Goal: Transaction & Acquisition: Purchase product/service

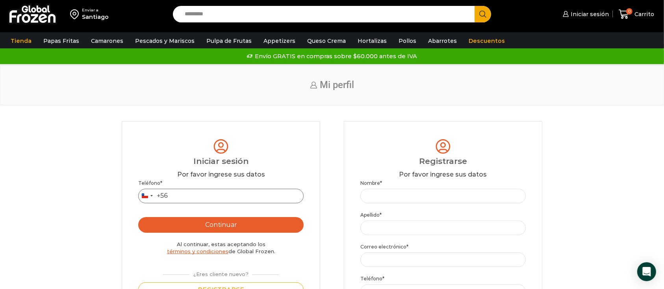
click at [178, 200] on input "Teléfono *" at bounding box center [220, 196] width 165 height 15
type input "*********"
click at [210, 228] on button "Continuar" at bounding box center [220, 225] width 165 height 16
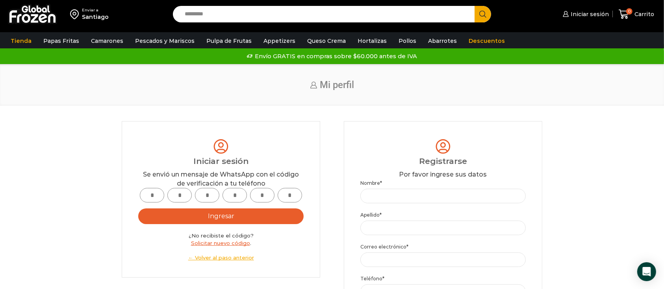
click at [149, 194] on input "text" at bounding box center [152, 195] width 24 height 15
type input "*"
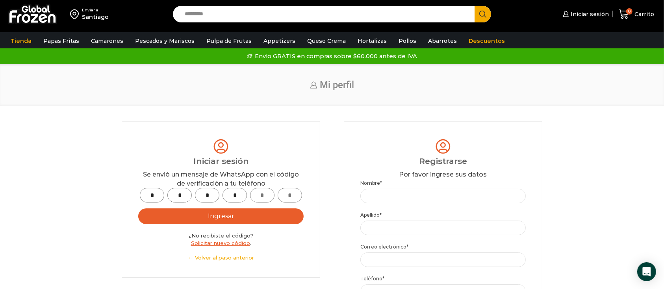
type input "*"
click at [200, 224] on button "Ingresar" at bounding box center [220, 217] width 165 height 16
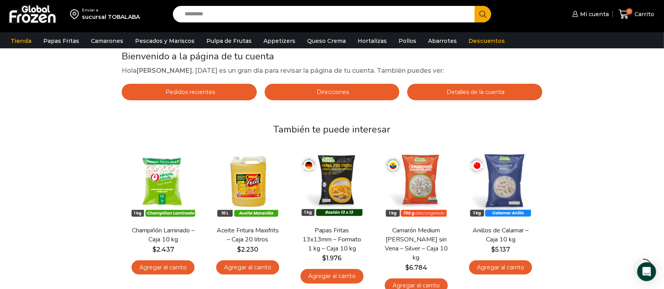
scroll to position [74, 0]
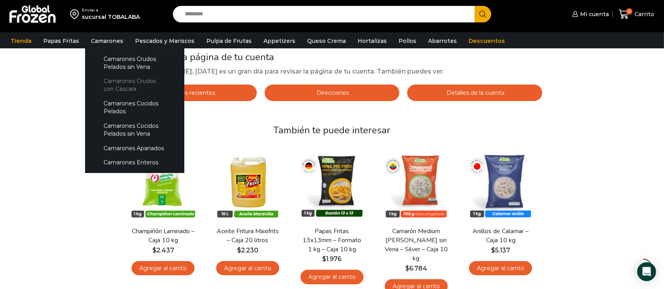
click at [100, 81] on link "Camarones Crudos con Cáscara" at bounding box center [134, 85] width 83 height 22
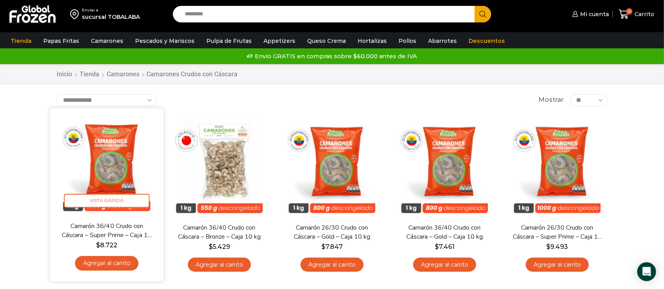
click at [125, 273] on div "Camarón 36/40 Crudo con Cáscara – Super Prime – Caja 10 kg $ 8.722 Agregar al c…" at bounding box center [107, 249] width 102 height 54
click at [117, 268] on link "Agregar al carrito" at bounding box center [106, 263] width 63 height 15
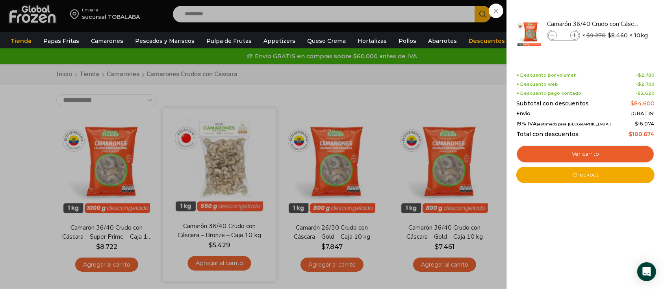
click at [616, 24] on div "1 Carrito 1 1 Shopping Cart *" at bounding box center [635, 14] width 39 height 18
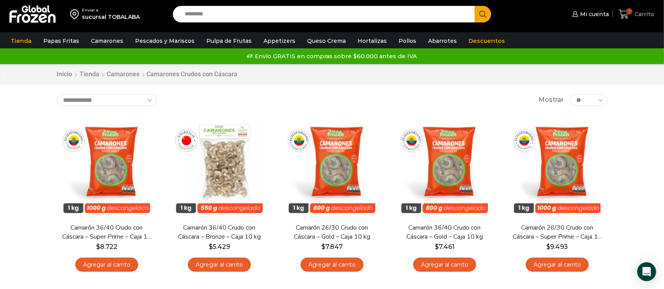
click at [641, 11] on span "Carrito" at bounding box center [643, 14] width 22 height 8
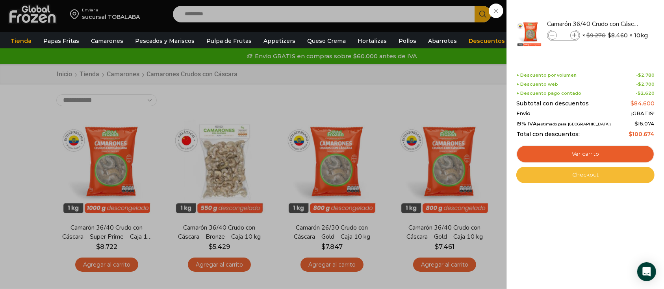
click at [588, 178] on link "Checkout" at bounding box center [585, 175] width 138 height 17
click at [582, 178] on link "Checkout" at bounding box center [585, 175] width 138 height 17
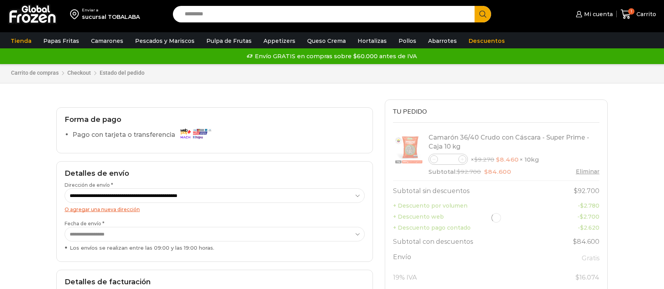
select select "*"
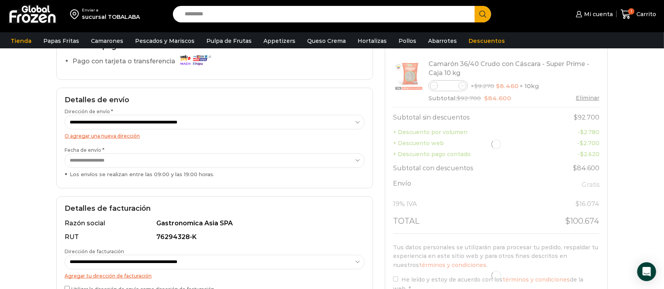
scroll to position [78, 0]
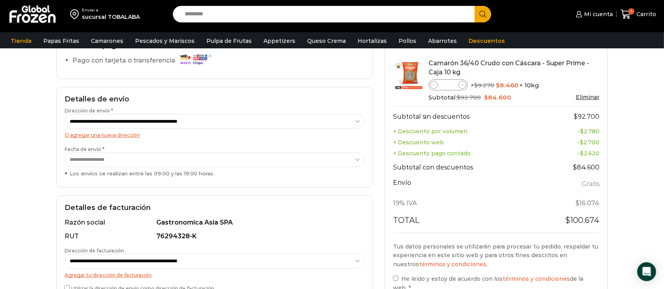
click at [157, 163] on select "**********" at bounding box center [215, 160] width 300 height 15
click at [25, 126] on div "Enviar a sucursal TOBALABA Search input Search Mi cuenta" at bounding box center [332, 145] width 664 height 447
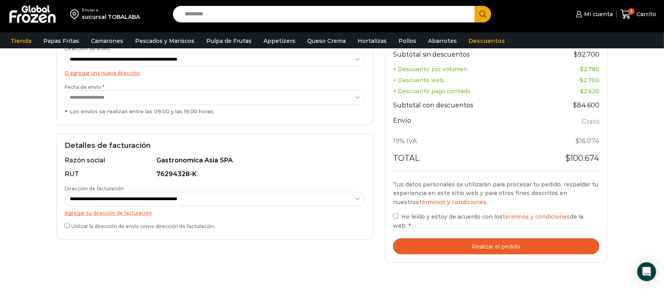
scroll to position [144, 0]
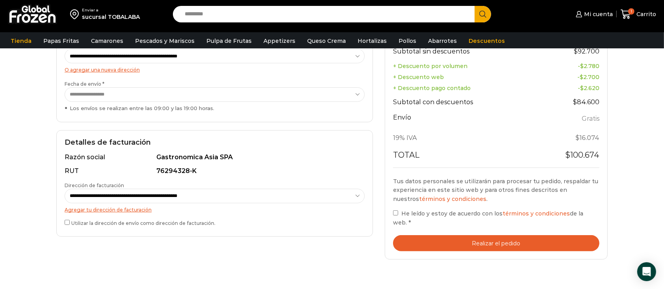
click at [459, 235] on button "Realizar el pedido" at bounding box center [496, 243] width 206 height 16
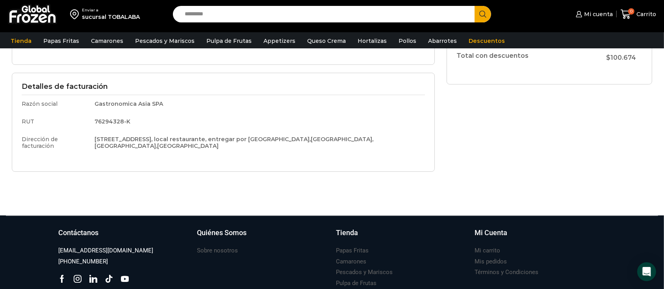
scroll to position [247, 0]
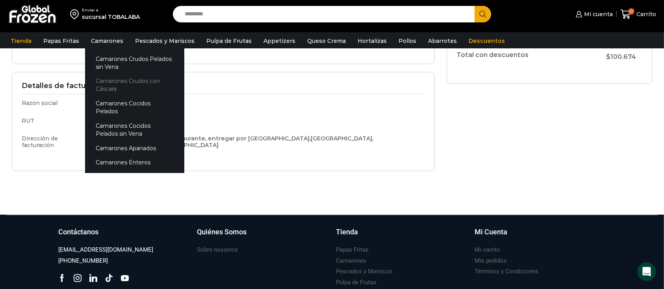
click at [101, 78] on link "Camarones Crudos con Cáscara" at bounding box center [134, 85] width 99 height 22
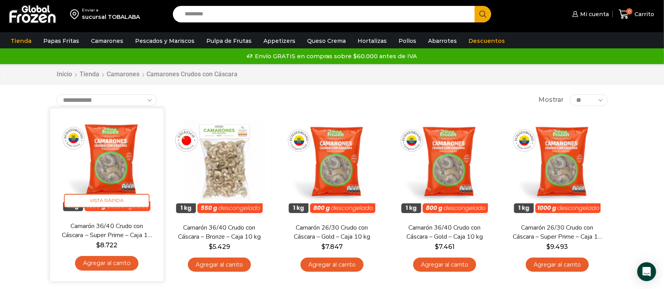
click at [104, 266] on link "Agregar al carrito" at bounding box center [106, 263] width 63 height 15
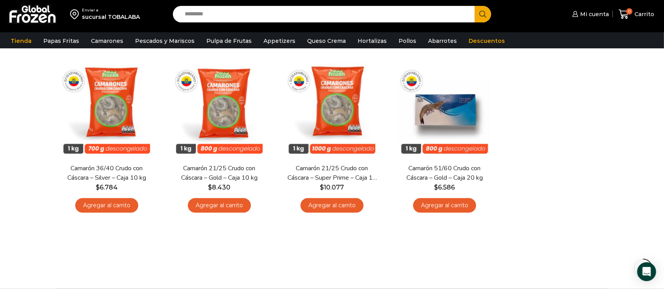
scroll to position [236, 0]
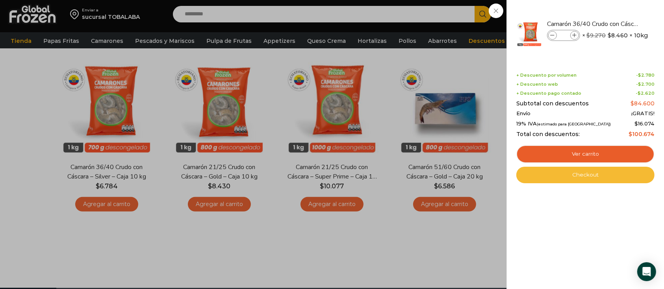
click at [599, 176] on link "Checkout" at bounding box center [585, 175] width 138 height 17
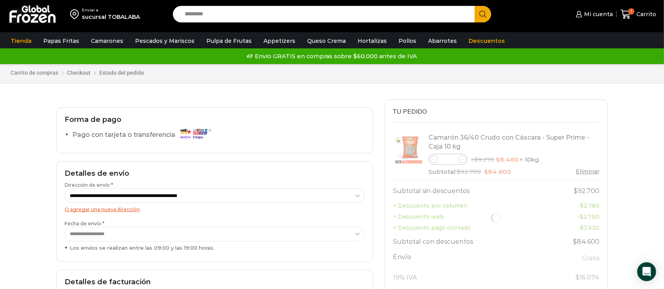
click at [107, 192] on select "**********" at bounding box center [215, 196] width 300 height 15
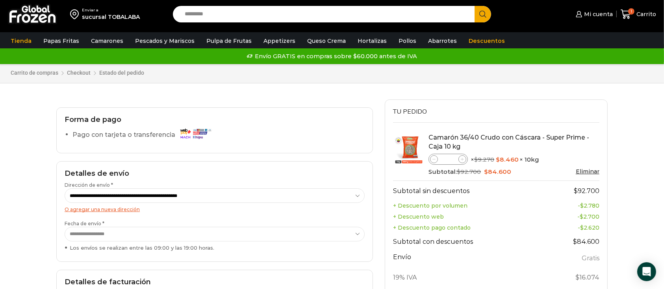
click at [65, 189] on select "**********" at bounding box center [215, 196] width 300 height 15
select select "*"
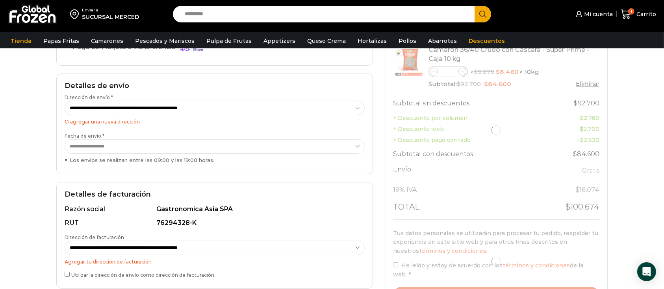
scroll to position [101, 0]
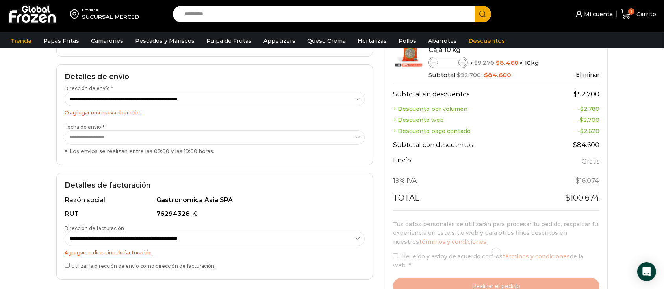
click at [129, 236] on select "**********" at bounding box center [215, 239] width 300 height 15
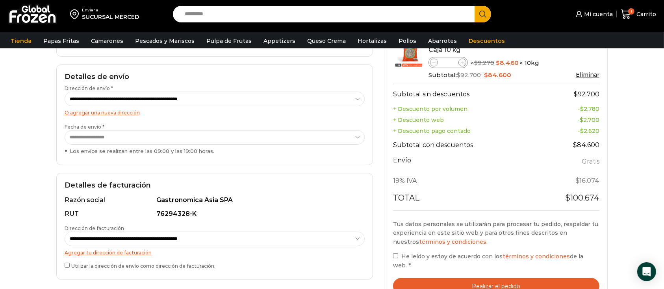
select select "*"
click at [65, 232] on select "**********" at bounding box center [215, 239] width 300 height 15
click at [459, 280] on button "Realizar el pedido" at bounding box center [496, 286] width 206 height 16
